Goal: Task Accomplishment & Management: Use online tool/utility

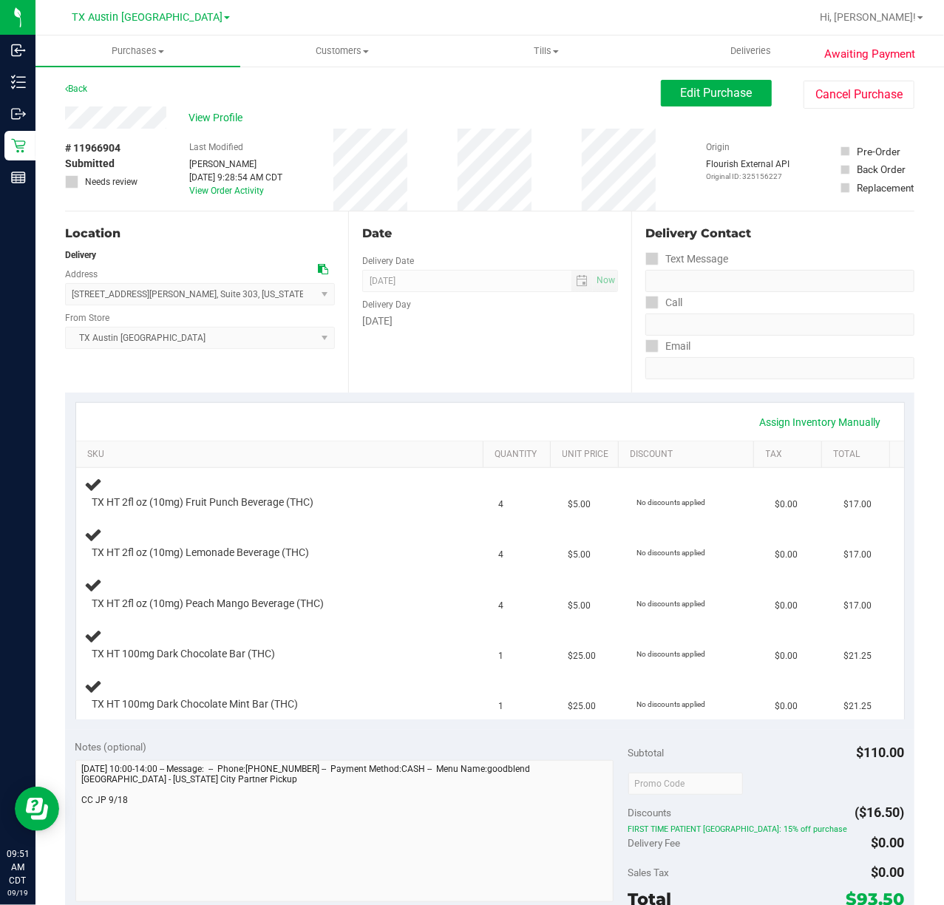
click at [453, 380] on div "Date Delivery Date [DATE] Now [DATE] 07:00 AM Now Delivery Day [DATE]" at bounding box center [489, 301] width 283 height 181
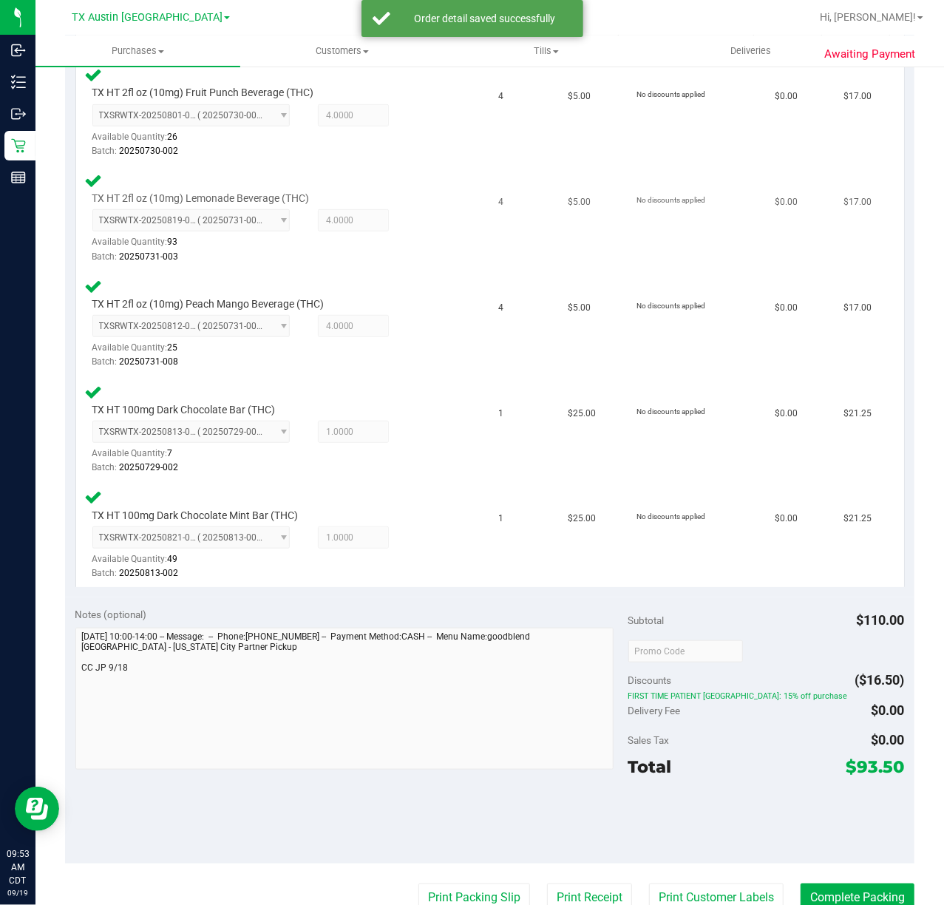
scroll to position [512, 0]
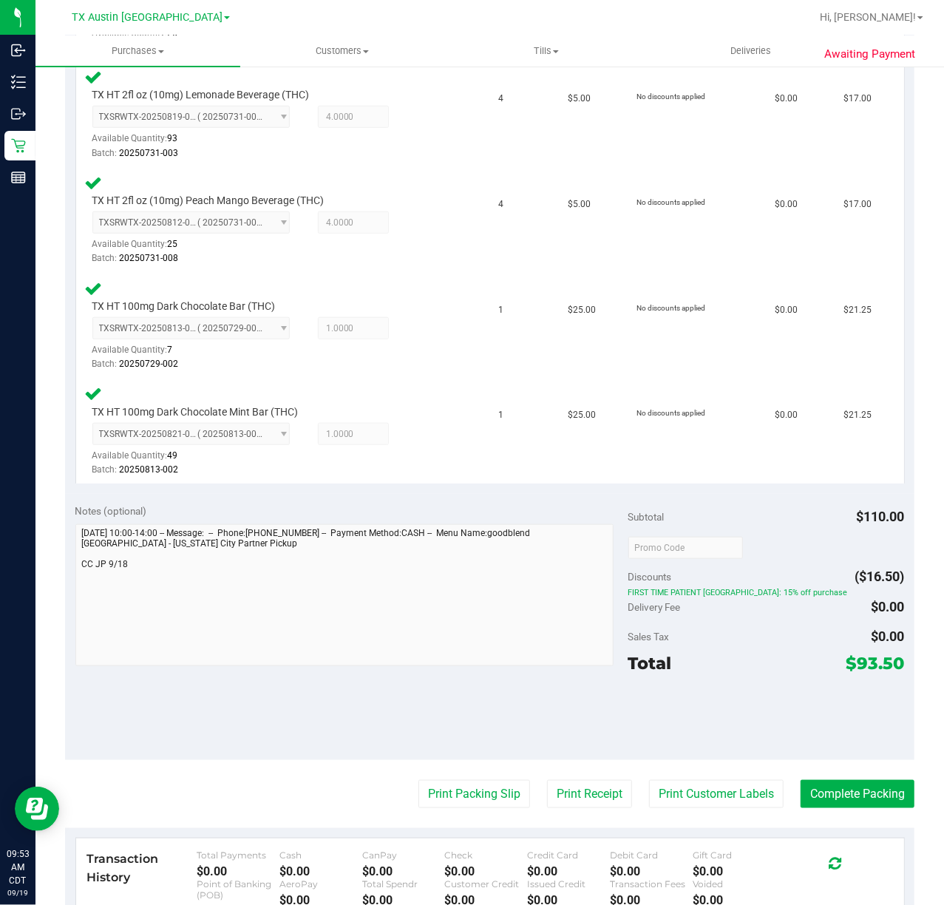
click at [675, 773] on purchase-details "Back Edit Purchase Cancel Purchase View Profile # 11966904 Submitted Needs revi…" at bounding box center [490, 342] width 850 height 1548
click at [675, 785] on button "Print Customer Labels" at bounding box center [716, 794] width 135 height 28
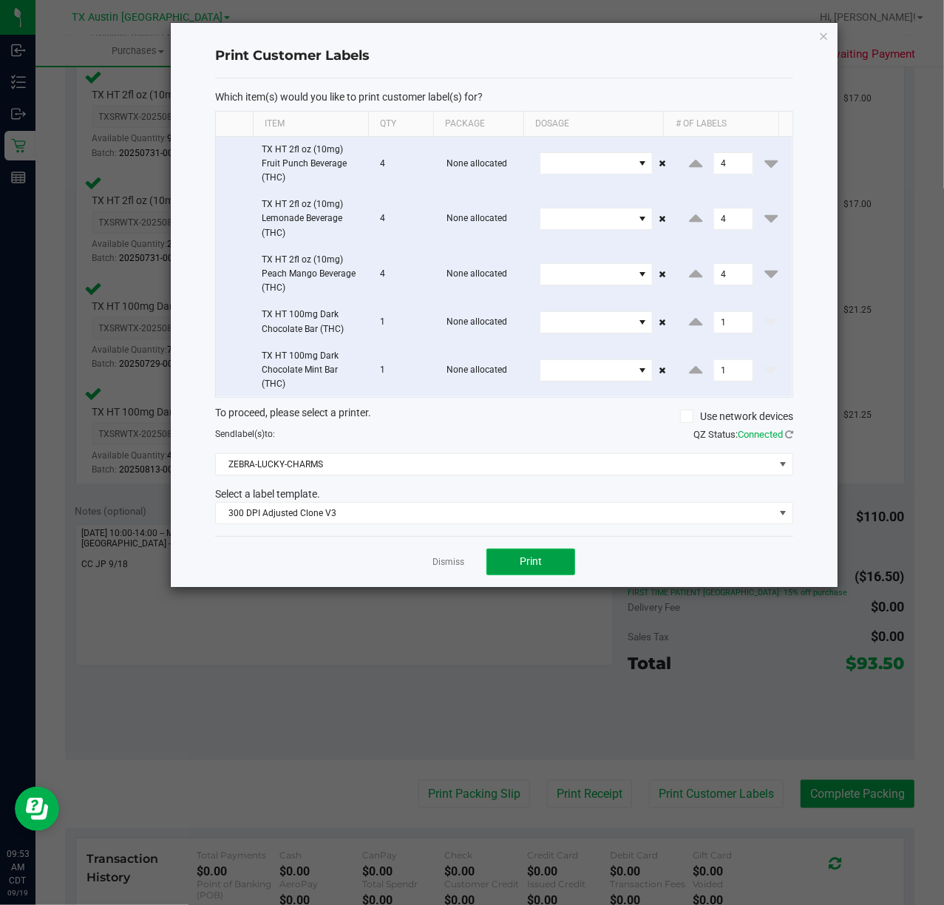
click at [500, 563] on button "Print" at bounding box center [531, 562] width 89 height 27
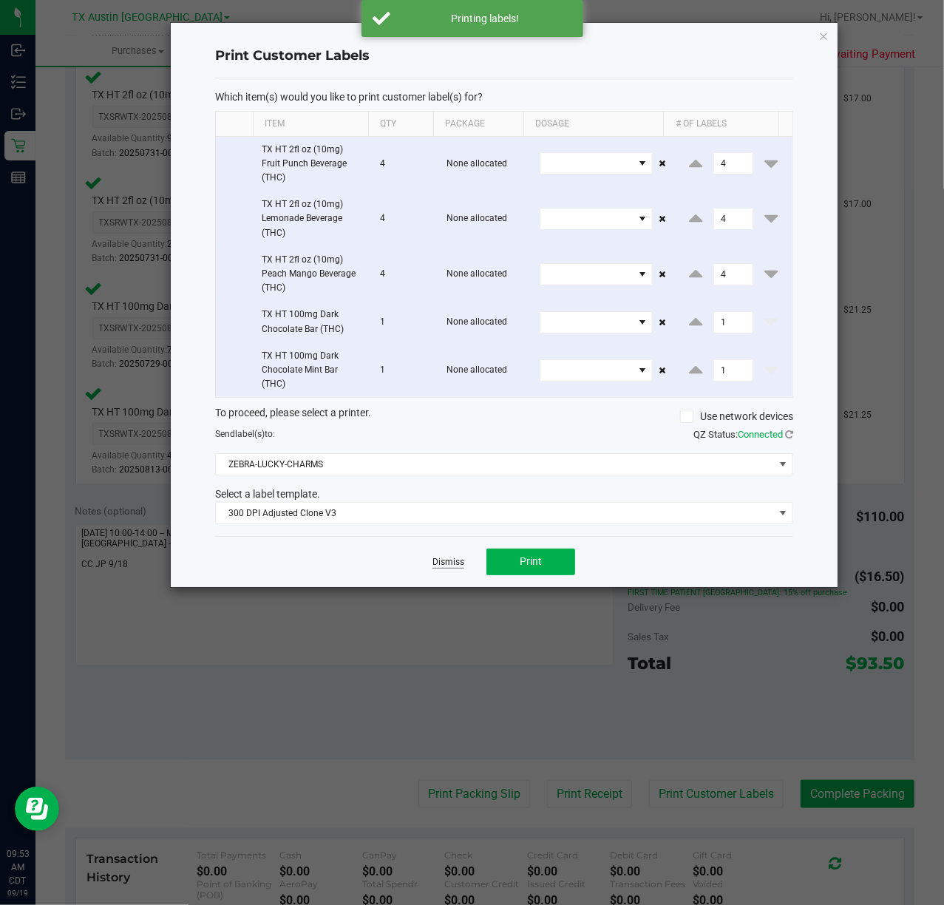
click at [447, 566] on link "Dismiss" at bounding box center [449, 562] width 32 height 13
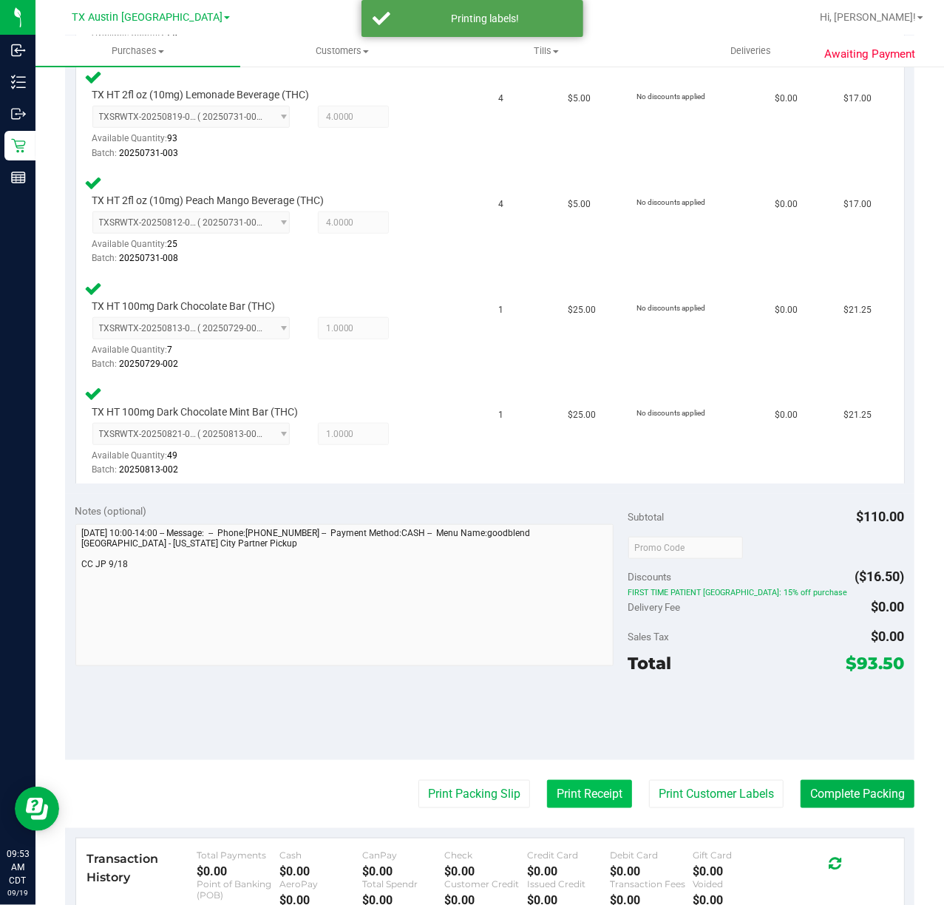
click at [577, 780] on button "Print Receipt" at bounding box center [589, 794] width 85 height 28
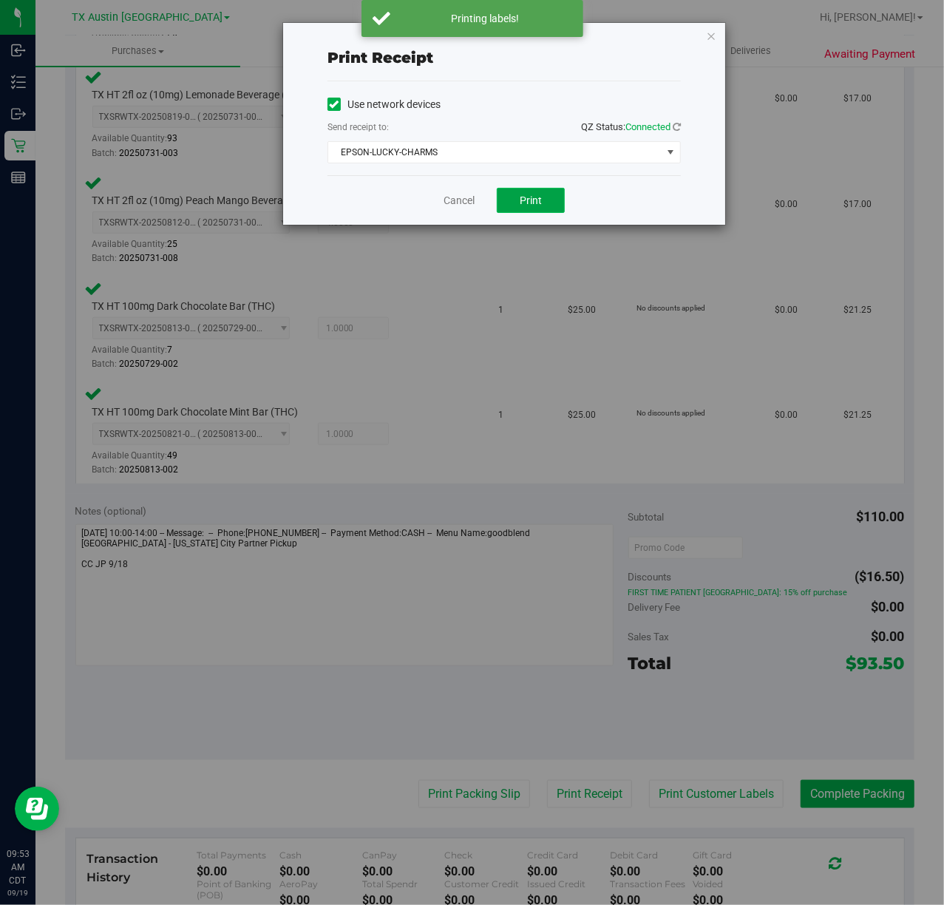
click at [526, 195] on span "Print" at bounding box center [531, 200] width 22 height 12
click at [453, 200] on link "Cancel" at bounding box center [453, 201] width 31 height 16
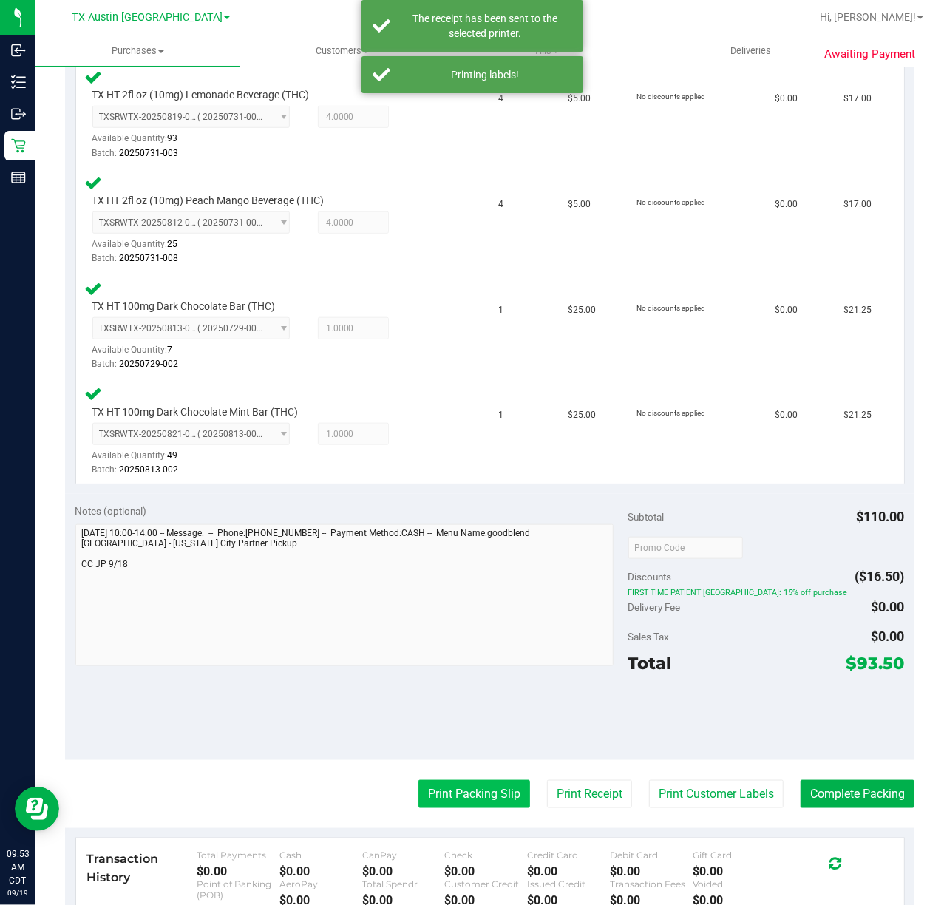
click at [495, 787] on button "Print Packing Slip" at bounding box center [475, 794] width 112 height 28
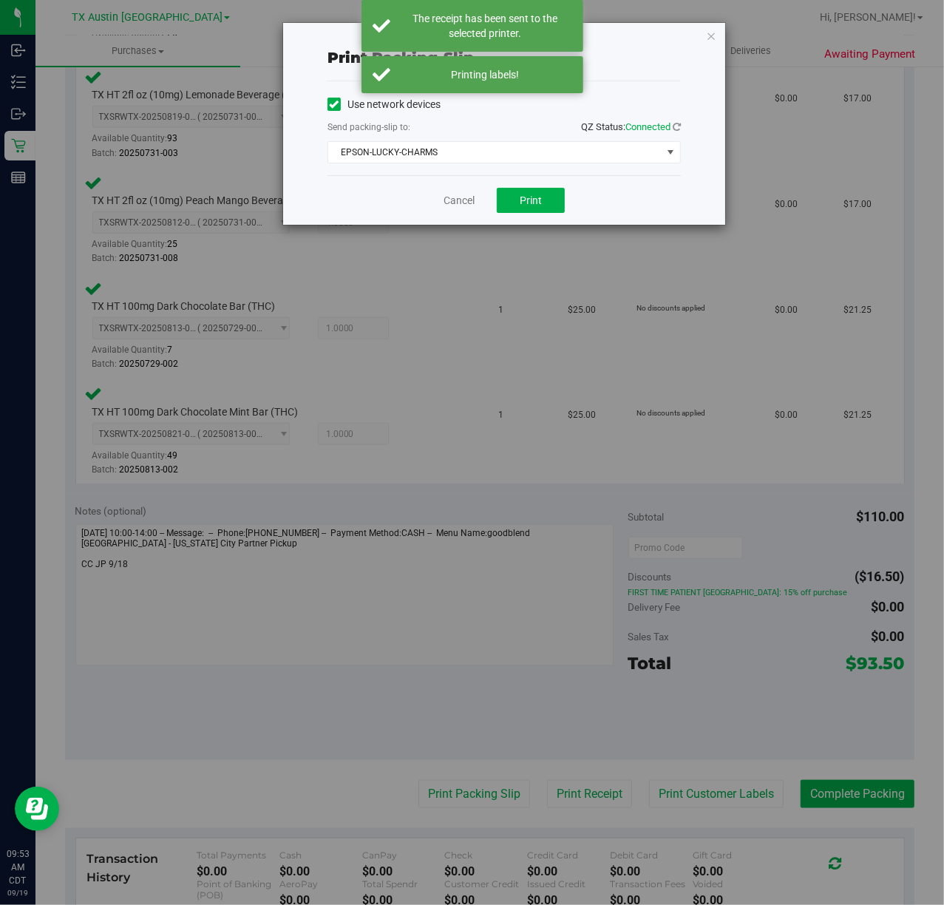
click at [553, 173] on div "Use network devices Send packing-slip to: QZ Status: Connected EPSON-LUCKY-CHAR…" at bounding box center [504, 128] width 353 height 94
click at [542, 193] on button "Print" at bounding box center [531, 200] width 68 height 25
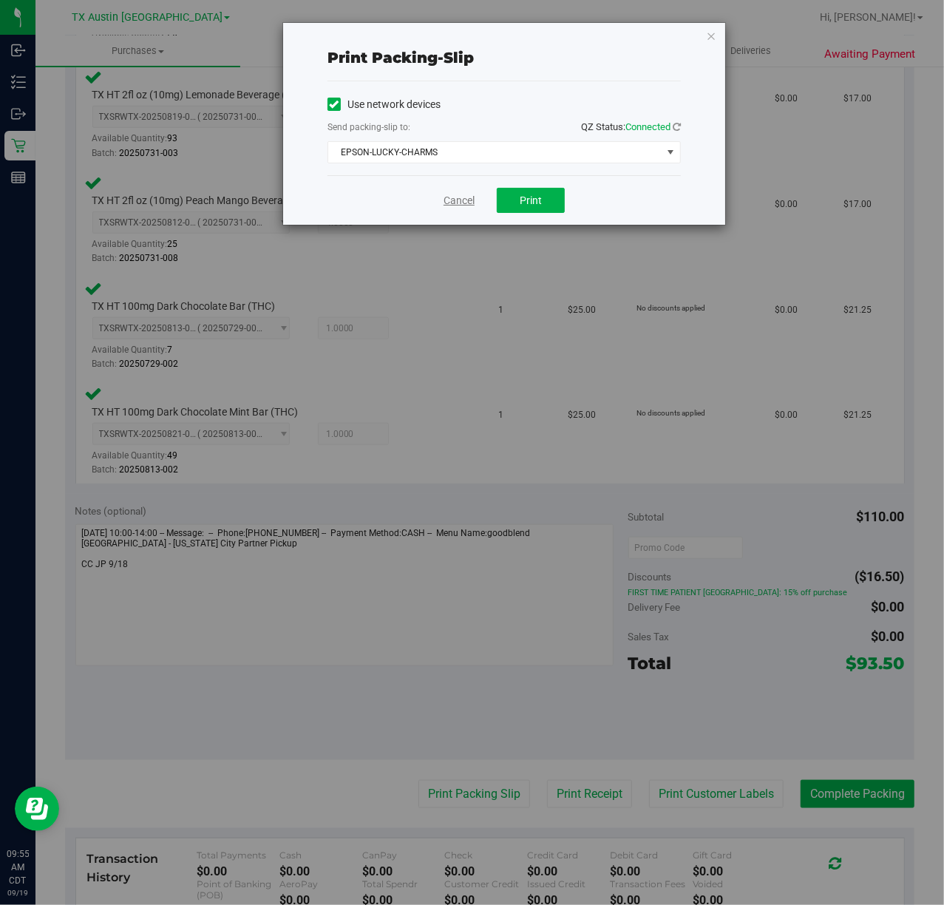
click at [455, 193] on link "Cancel" at bounding box center [459, 201] width 31 height 16
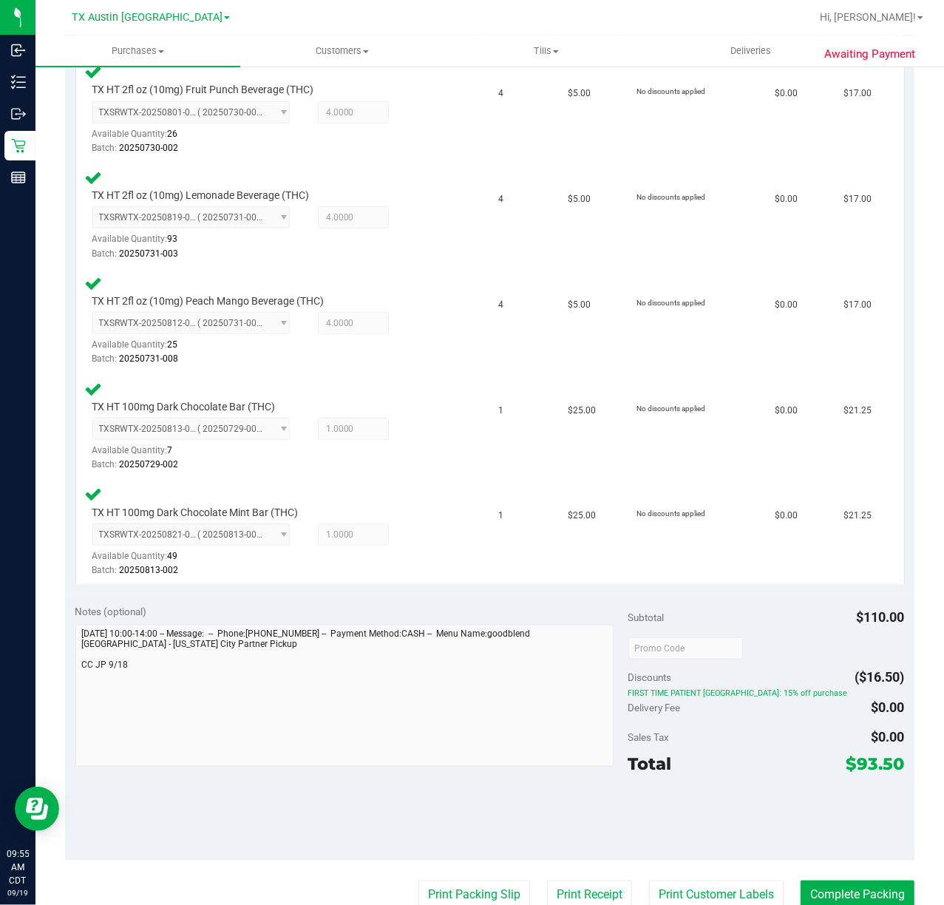
scroll to position [413, 0]
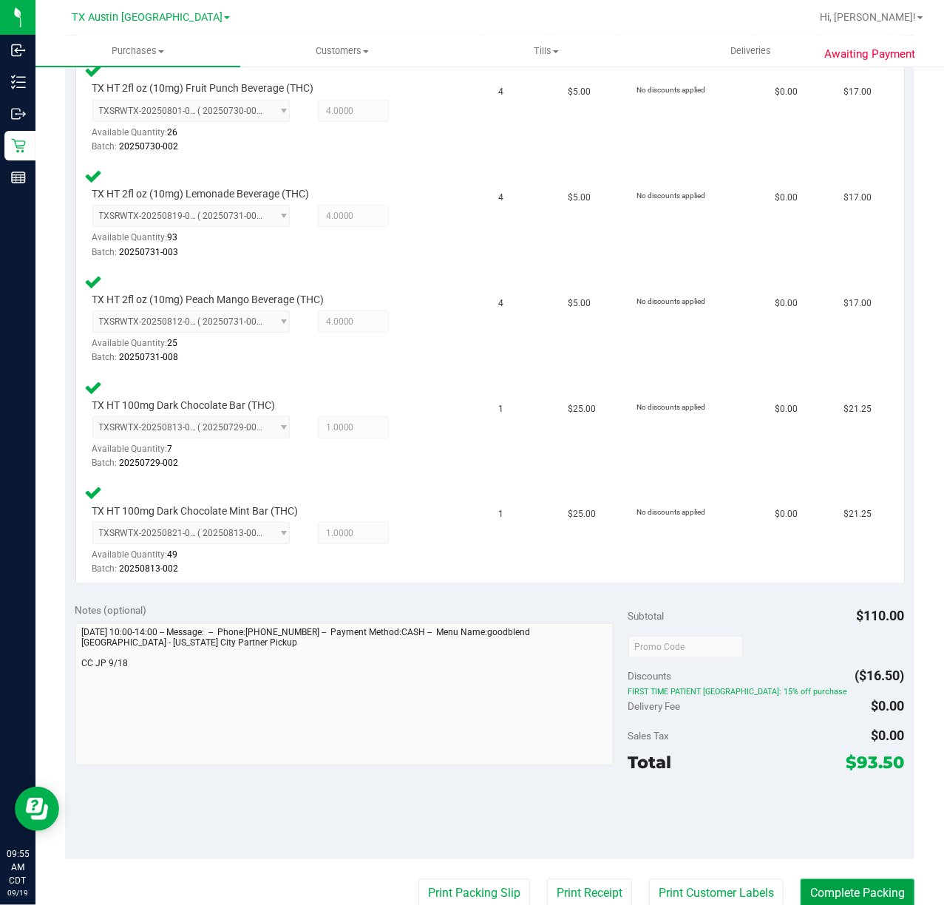
click at [847, 887] on button "Complete Packing" at bounding box center [858, 893] width 114 height 28
